Goal: Transaction & Acquisition: Purchase product/service

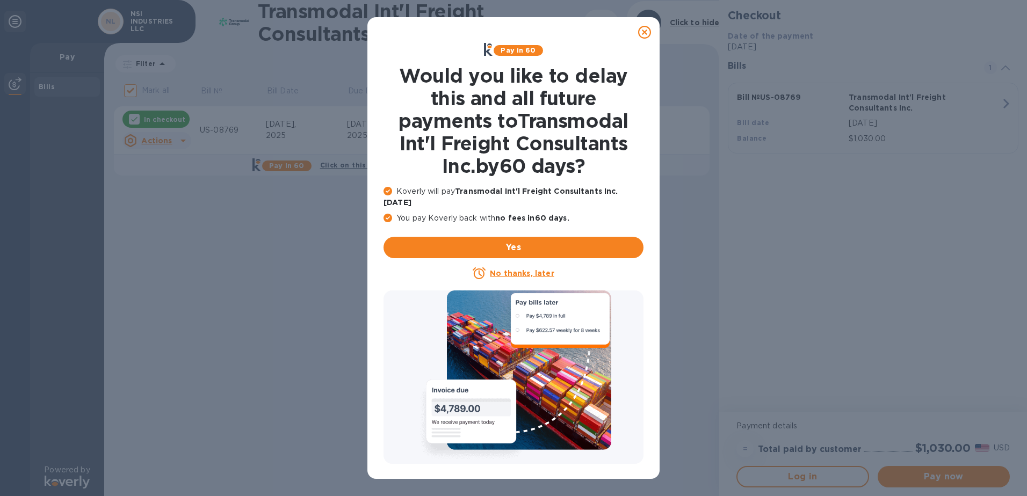
click at [645, 33] on icon at bounding box center [644, 32] width 13 height 13
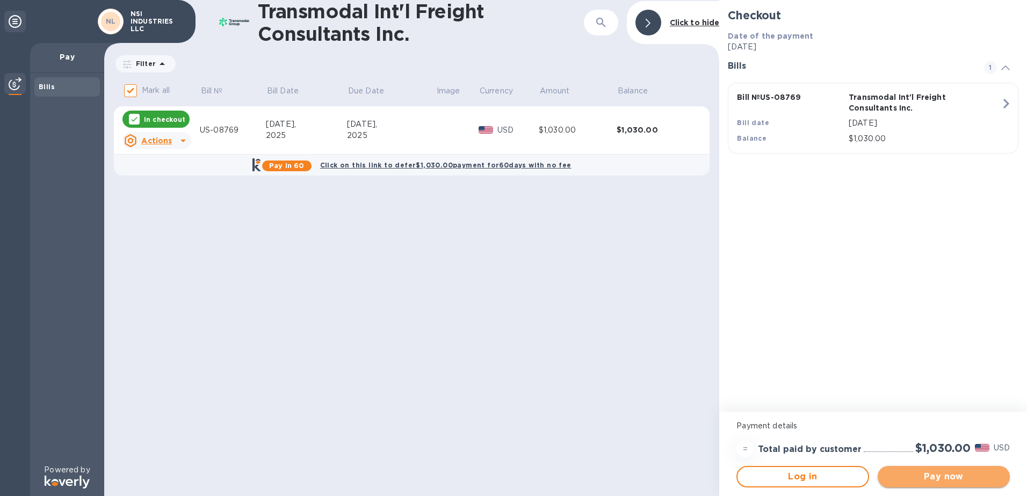
click at [928, 474] on span "Pay now" at bounding box center [944, 477] width 115 height 13
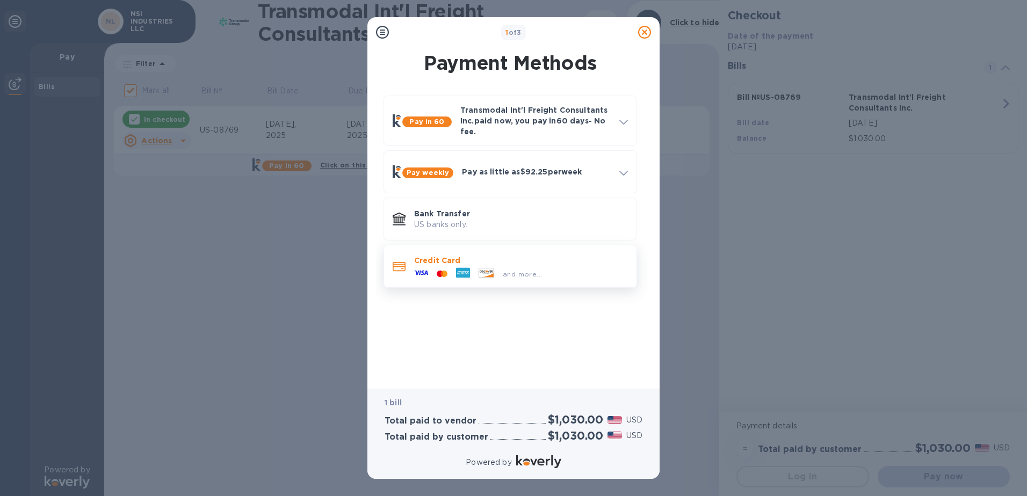
click at [490, 264] on p "Credit Card" at bounding box center [521, 260] width 214 height 11
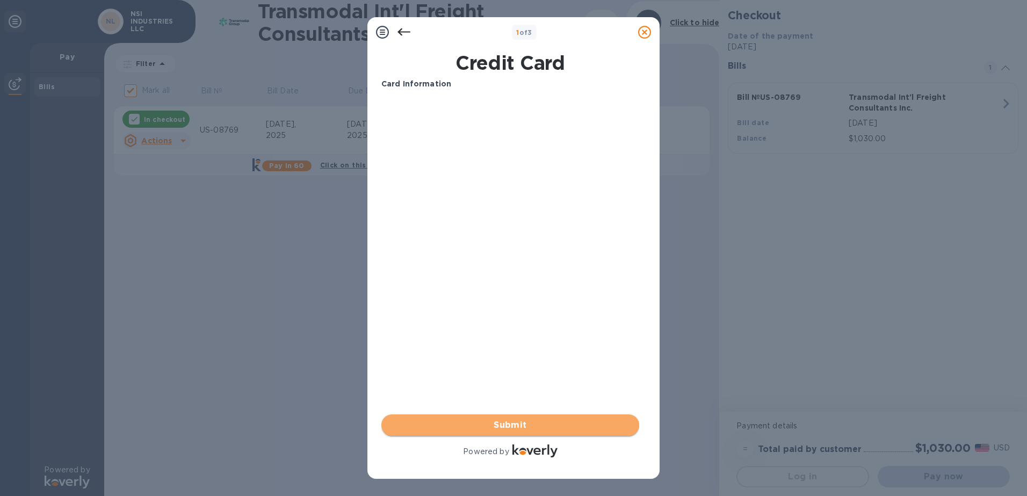
click at [553, 431] on span "Submit" at bounding box center [510, 425] width 241 height 13
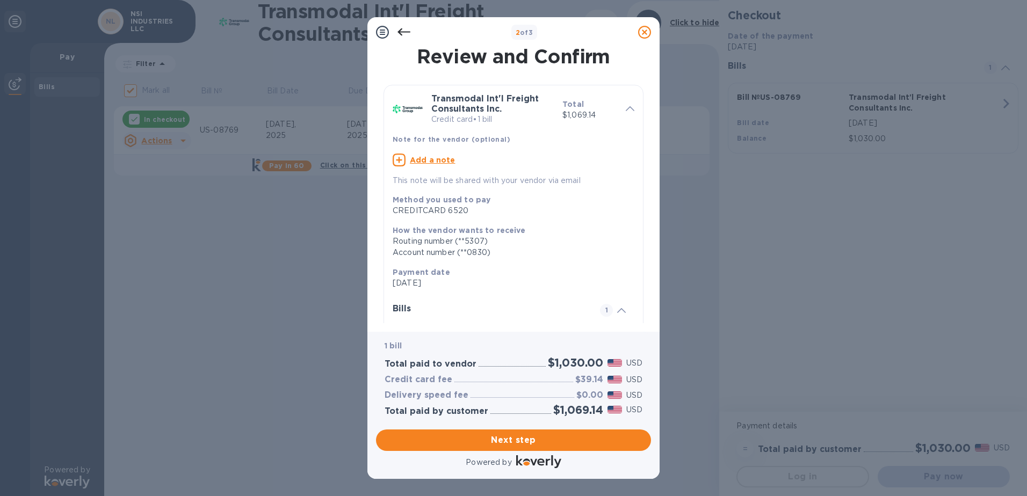
click at [431, 157] on u "Add a note" at bounding box center [433, 160] width 46 height 9
paste textarea "60015767066"
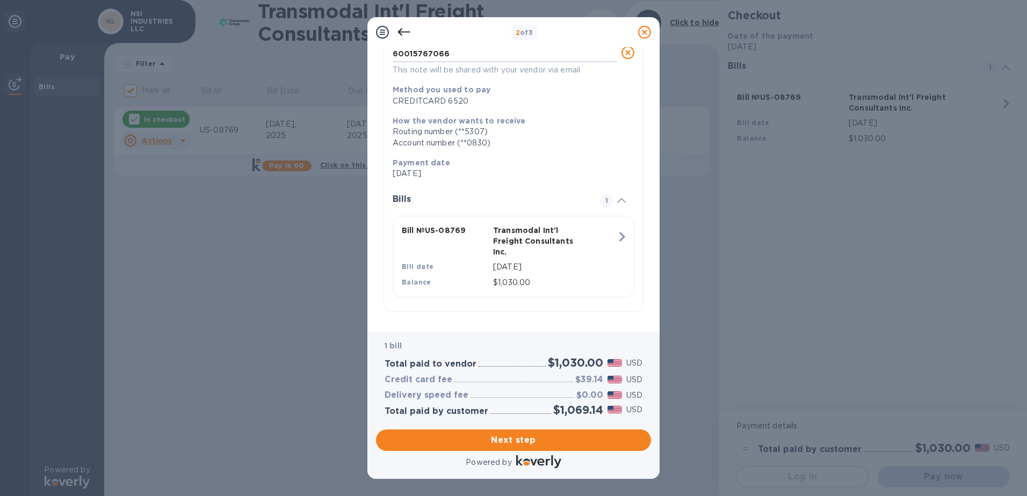
scroll to position [109, 0]
type textarea "60015767066"
click at [513, 438] on span "Next step" at bounding box center [514, 440] width 258 height 13
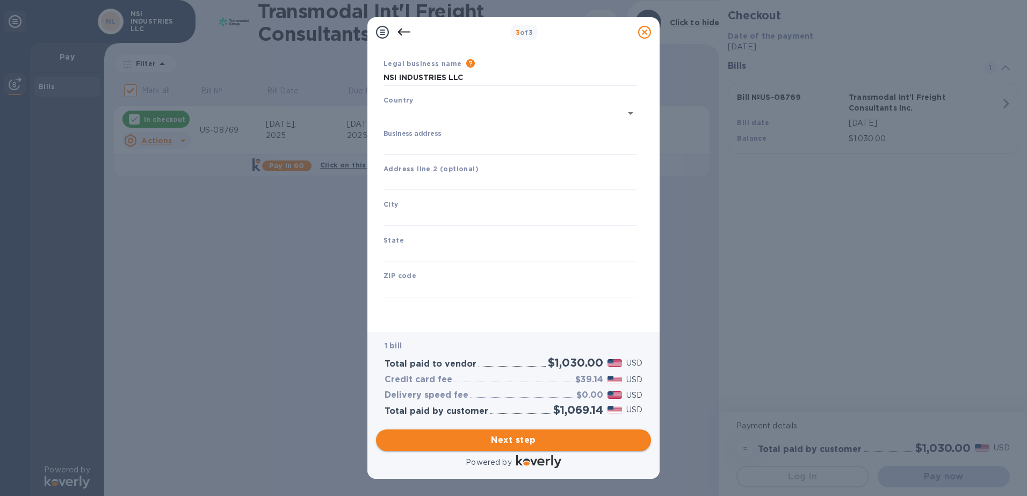
type input "[GEOGRAPHIC_DATA]"
click at [406, 34] on icon at bounding box center [404, 32] width 13 height 13
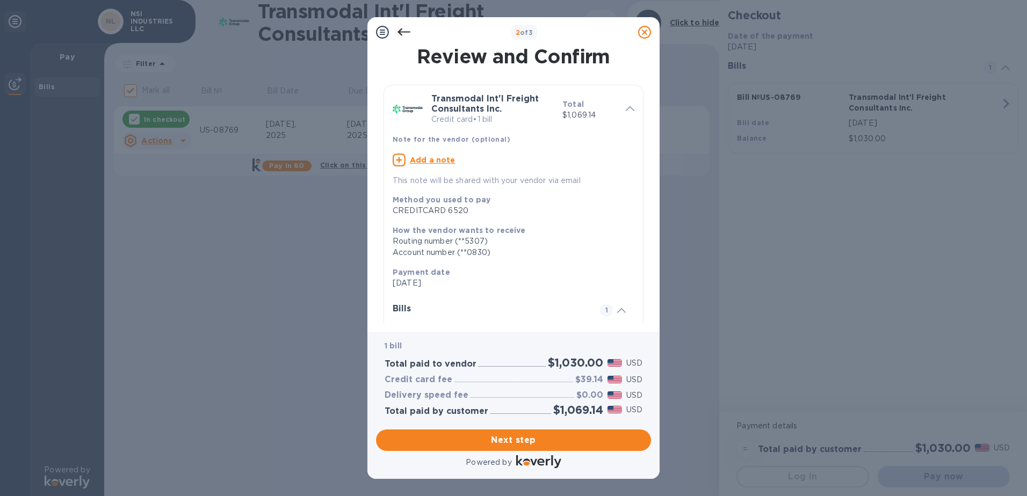
click at [411, 28] on div at bounding box center [403, 31] width 21 height 21
click at [411, 30] on div at bounding box center [403, 31] width 21 height 21
drag, startPoint x: 402, startPoint y: 29, endPoint x: 411, endPoint y: 32, distance: 9.2
click at [402, 29] on icon at bounding box center [404, 32] width 13 height 13
